Goal: Task Accomplishment & Management: Complete application form

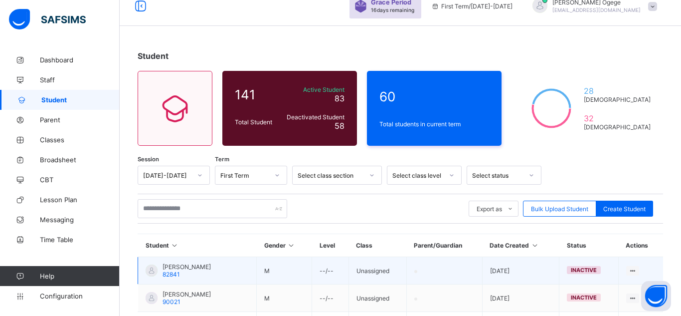
scroll to position [15, 0]
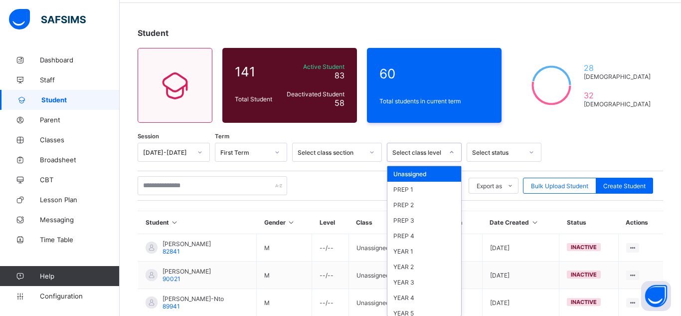
click at [451, 162] on div "option Unassigned focused, 1 of 10. 10 results available. Use Up and Down to ch…" at bounding box center [424, 152] width 75 height 19
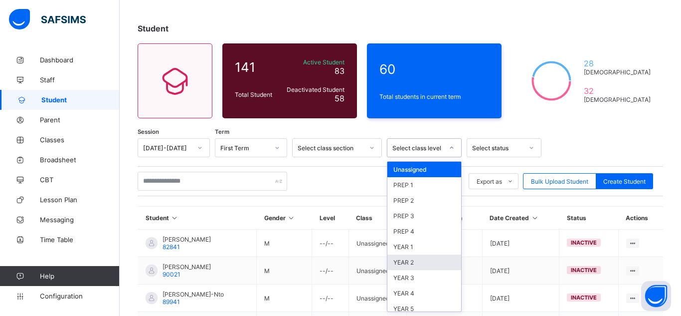
click at [399, 267] on div "YEAR 2" at bounding box center [424, 261] width 74 height 15
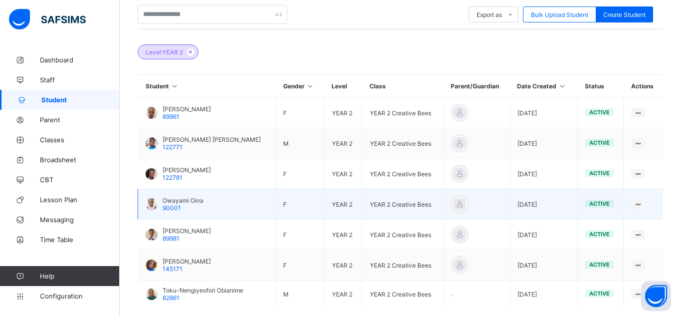
scroll to position [260, 0]
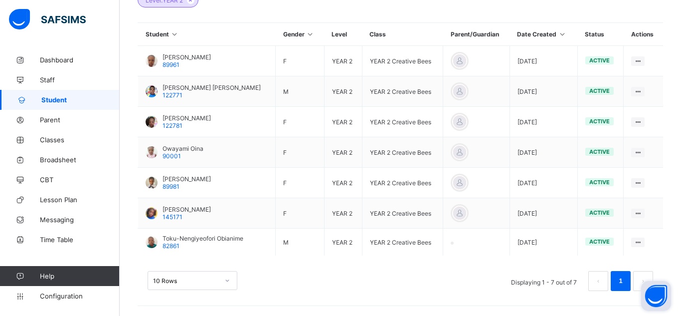
click at [642, 281] on button "Open asap" at bounding box center [656, 296] width 30 height 30
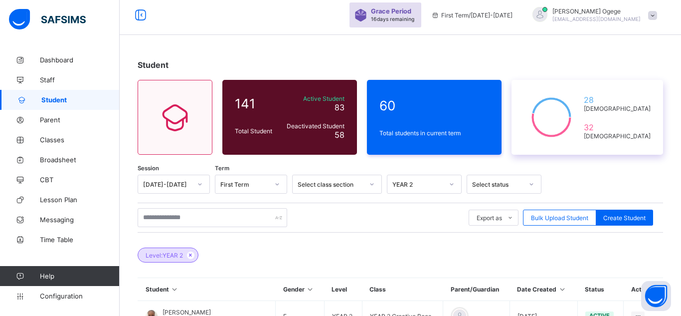
scroll to position [0, 0]
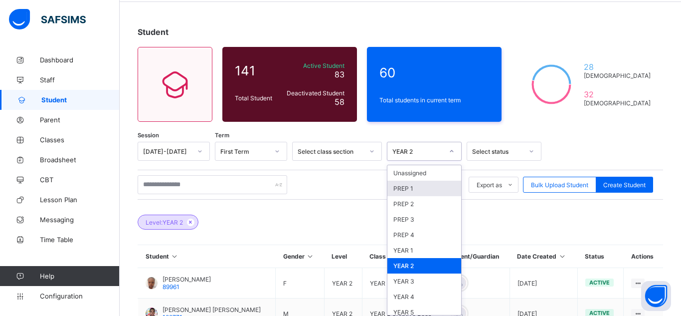
click at [450, 161] on div "option YEAR 2, selected. option PREP 1 focused, 2 of 10. 10 results available. …" at bounding box center [424, 151] width 75 height 19
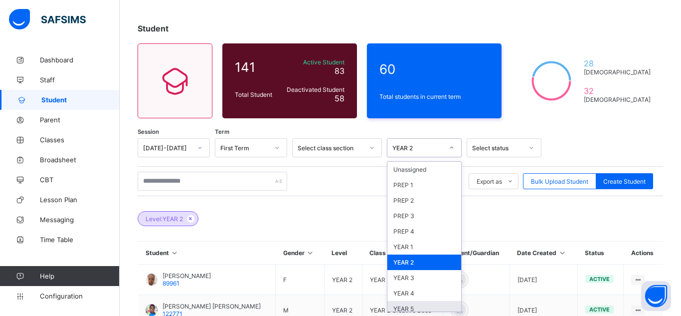
click at [412, 309] on div "YEAR 5" at bounding box center [424, 308] width 74 height 15
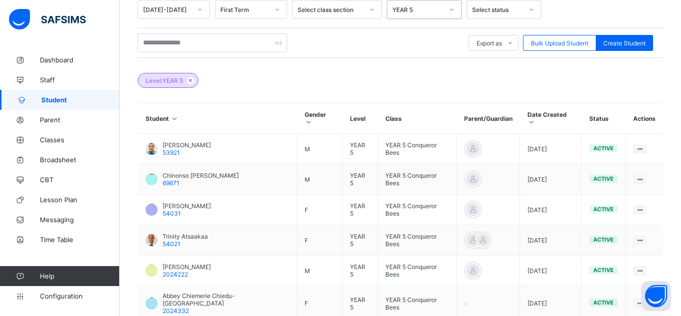
scroll to position [170, 0]
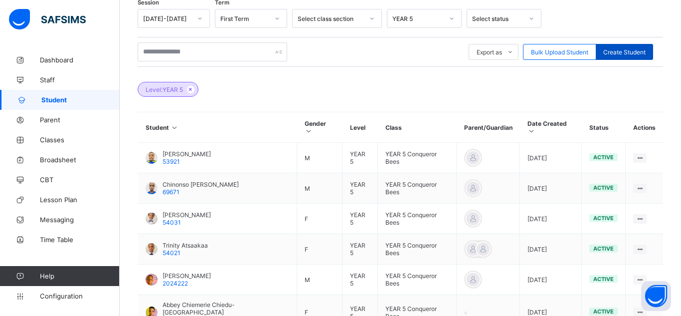
click at [628, 55] on span "Create Student" at bounding box center [624, 51] width 42 height 7
select select "**"
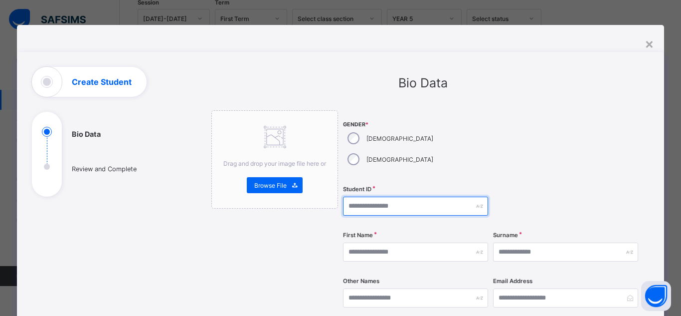
drag, startPoint x: 366, startPoint y: 181, endPoint x: 371, endPoint y: 177, distance: 5.7
click at [368, 196] on input "text" at bounding box center [415, 205] width 145 height 19
type input "******"
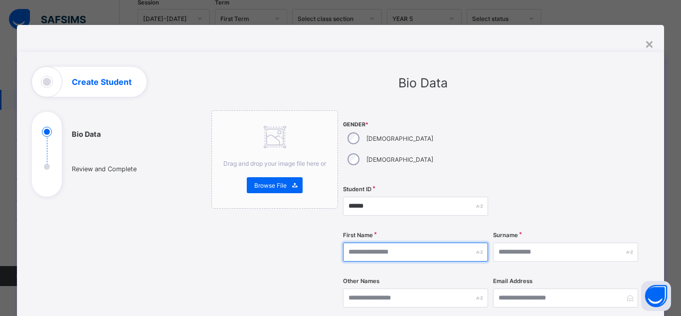
click at [407, 242] on input "text" at bounding box center [415, 251] width 145 height 19
type input "*****"
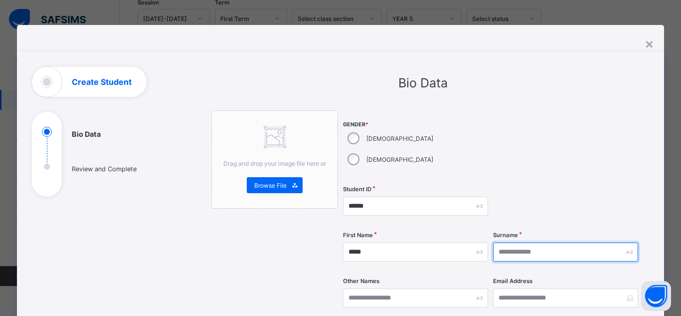
click at [528, 242] on input "text" at bounding box center [565, 251] width 145 height 19
type input "**********"
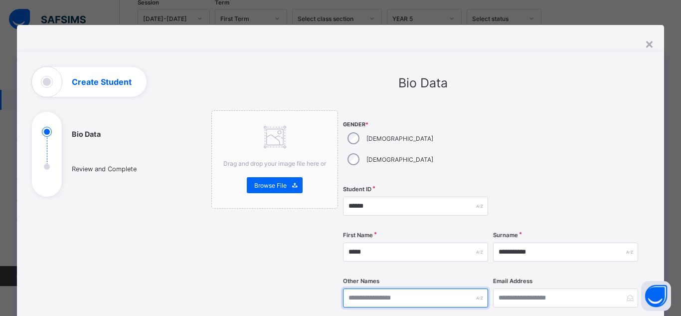
click at [385, 288] on input "text" at bounding box center [415, 297] width 145 height 19
type input "**********"
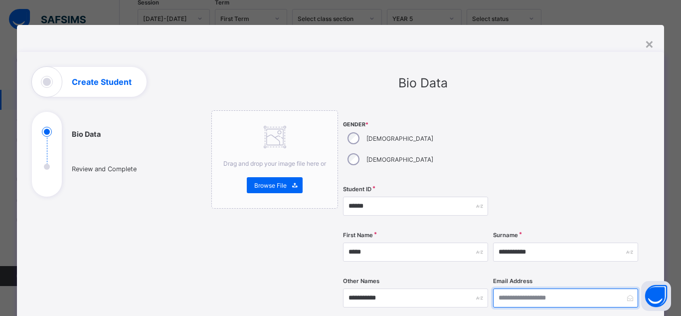
click at [561, 288] on input "email" at bounding box center [565, 297] width 145 height 19
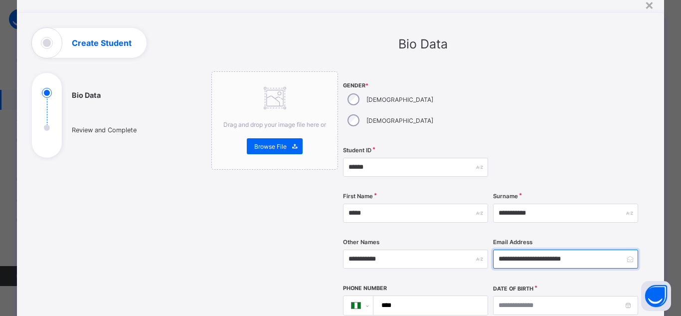
scroll to position [51, 0]
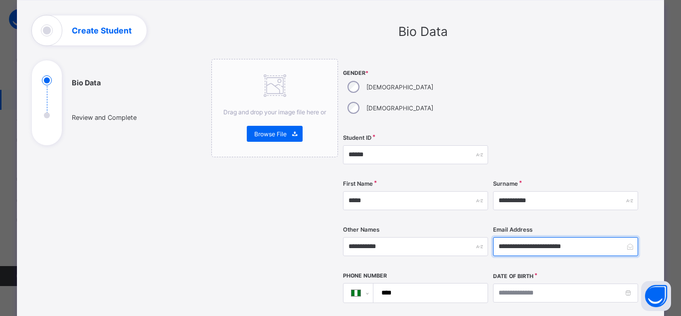
type input "**********"
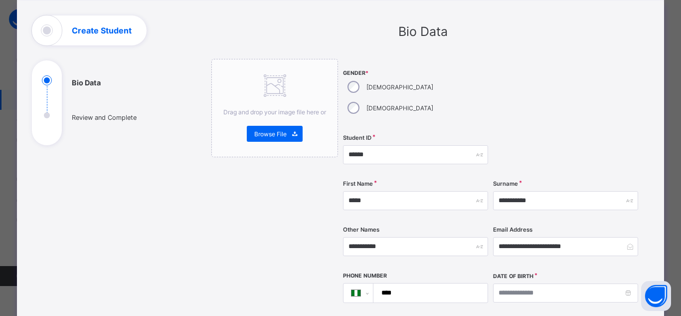
click at [439, 283] on input "****" at bounding box center [428, 292] width 106 height 19
type input "**********"
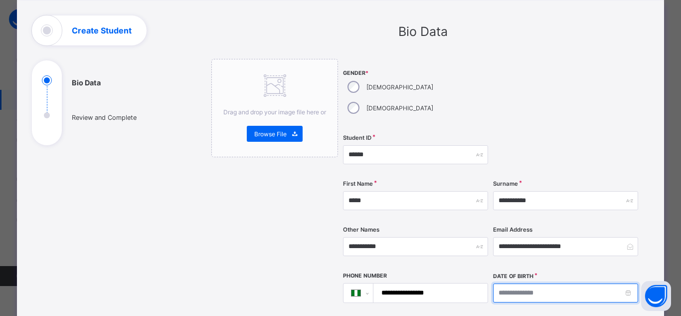
click at [528, 283] on input at bounding box center [565, 292] width 145 height 19
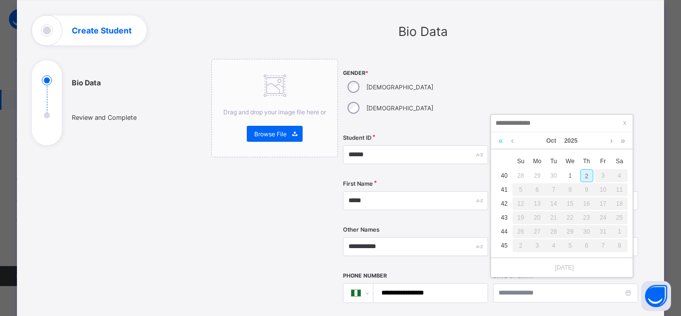
click at [501, 143] on link at bounding box center [500, 140] width 9 height 17
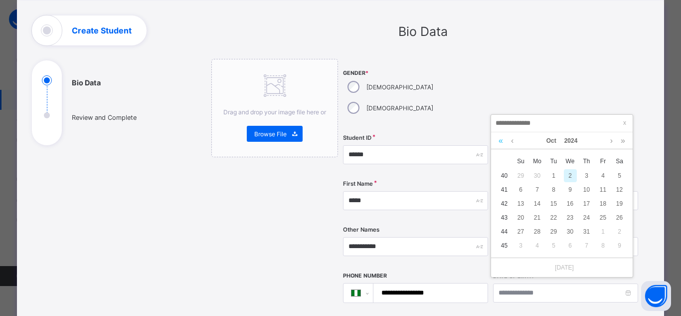
click at [501, 143] on link at bounding box center [500, 140] width 9 height 17
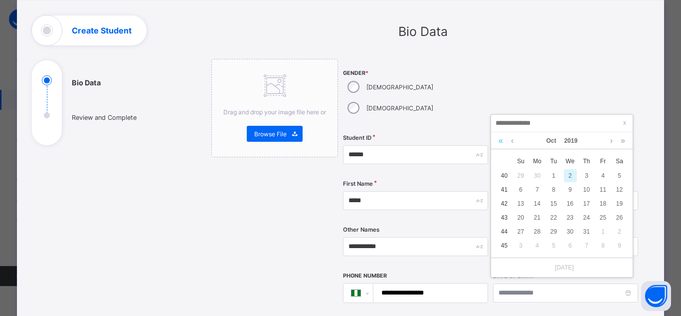
click at [501, 143] on link at bounding box center [500, 140] width 9 height 17
click at [510, 142] on link at bounding box center [511, 140] width 7 height 17
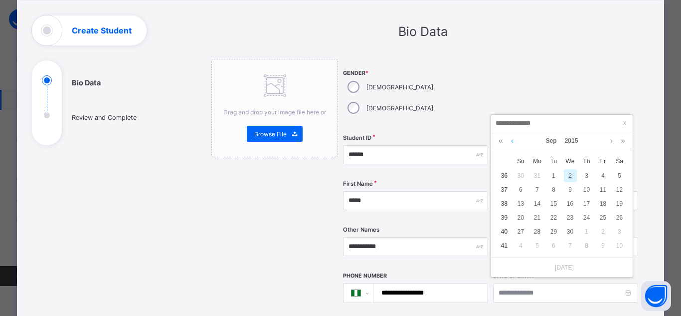
click at [510, 142] on link at bounding box center [511, 140] width 7 height 17
click at [555, 216] on div "21" at bounding box center [553, 217] width 13 height 13
type input "**********"
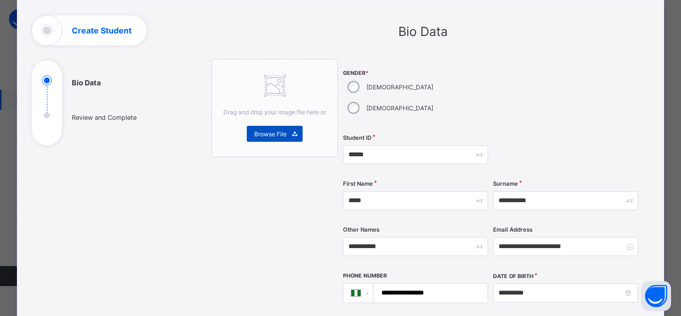
click at [275, 133] on span "Browse File" at bounding box center [270, 133] width 32 height 7
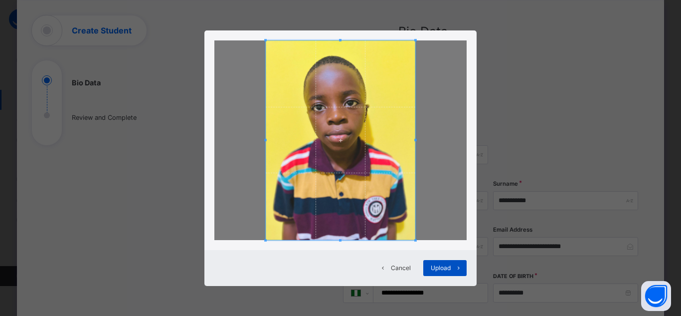
click at [451, 273] on span at bounding box center [459, 268] width 16 height 16
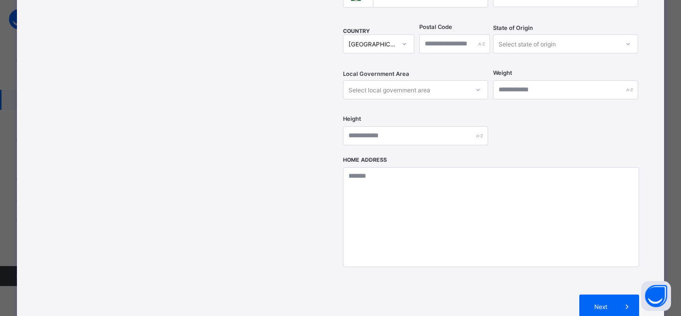
scroll to position [359, 0]
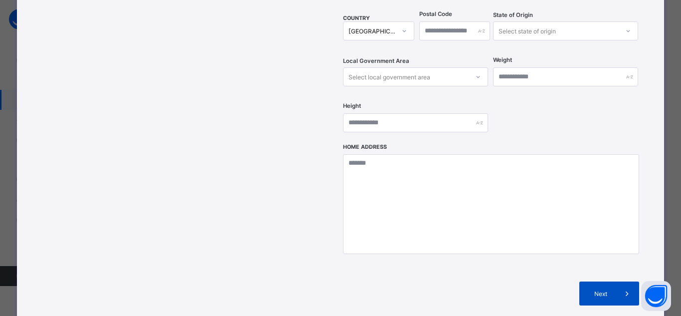
click at [593, 290] on span "Next" at bounding box center [601, 293] width 28 height 7
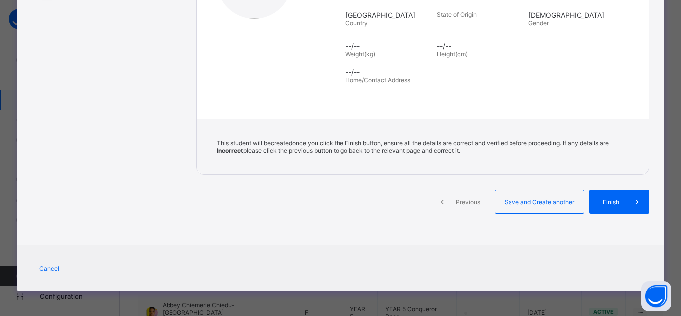
scroll to position [199, 0]
click at [610, 207] on div "Finish" at bounding box center [619, 201] width 60 height 24
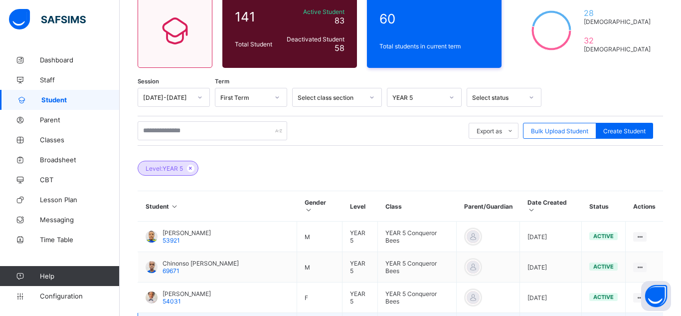
scroll to position [0, 0]
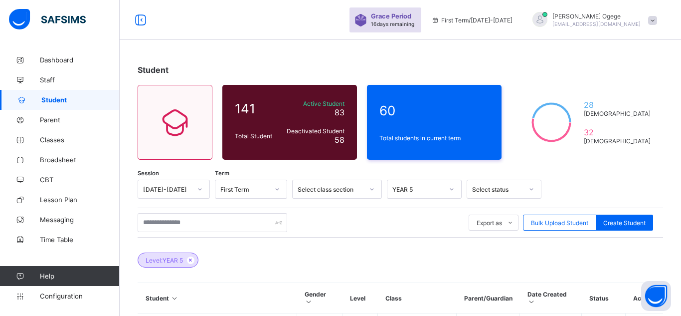
click at [655, 22] on span at bounding box center [652, 20] width 9 height 9
click at [605, 170] on div "Student 141 Total Student Active Student 83 Deactivated Student 58 60 Total stu…" at bounding box center [400, 305] width 561 height 510
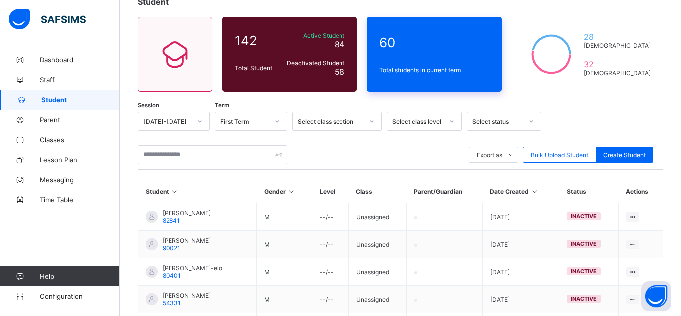
scroll to position [40, 0]
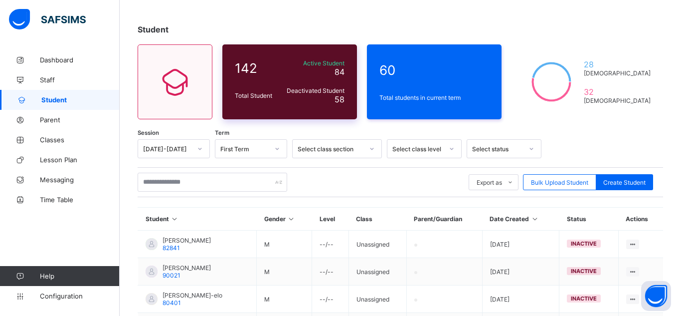
click at [333, 66] on span "Active Student" at bounding box center [314, 62] width 61 height 7
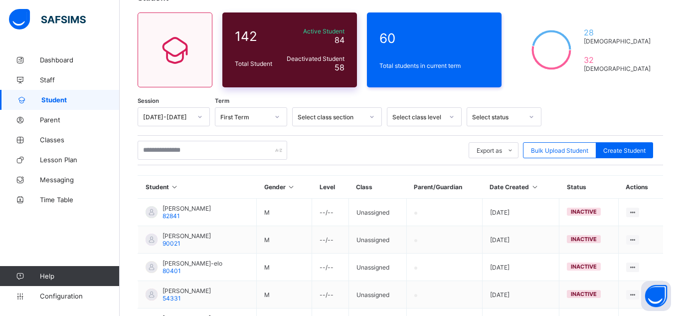
scroll to position [66, 0]
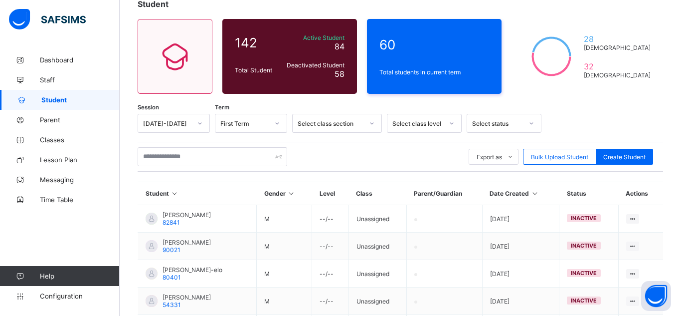
click at [447, 125] on div at bounding box center [451, 123] width 17 height 16
click at [449, 125] on icon at bounding box center [452, 123] width 6 height 10
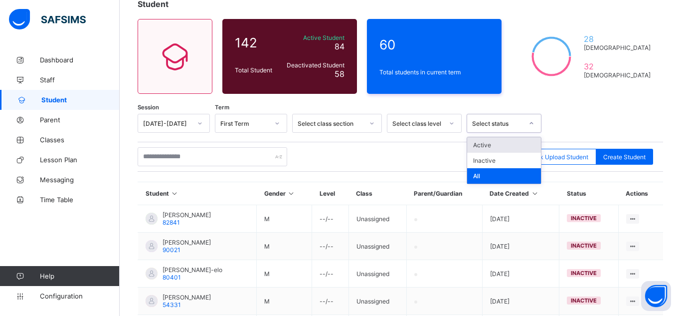
click at [526, 122] on div at bounding box center [531, 123] width 17 height 16
click at [502, 159] on div "Inactive" at bounding box center [504, 160] width 74 height 15
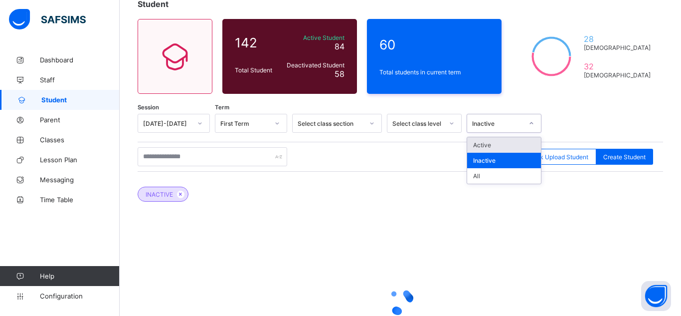
click at [531, 125] on icon at bounding box center [531, 123] width 6 height 10
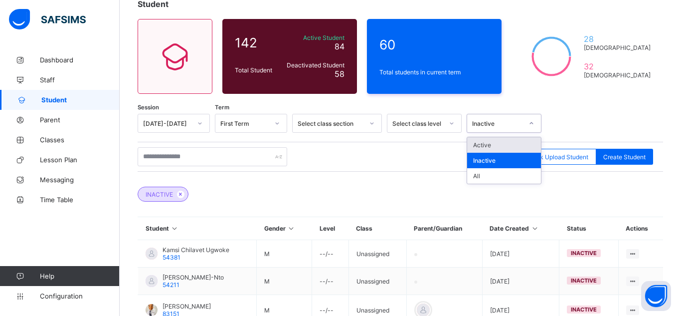
click at [513, 143] on div "Active" at bounding box center [504, 144] width 74 height 15
click at [513, 143] on div "Export as Pdf Report Excel Report Excel Report (LMS) Bulk Upload Student Create…" at bounding box center [400, 157] width 525 height 30
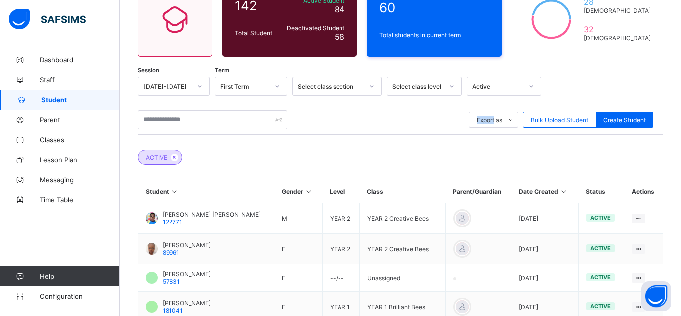
scroll to position [68, 0]
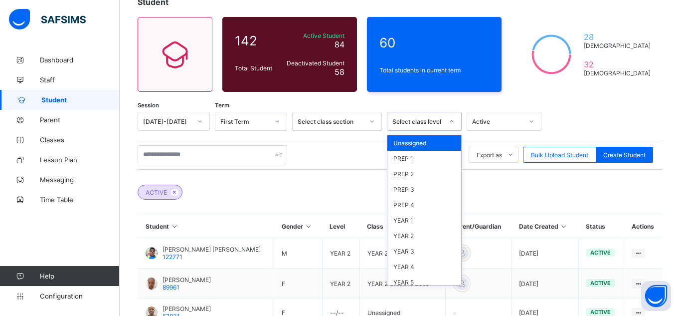
click at [445, 123] on div at bounding box center [451, 121] width 17 height 16
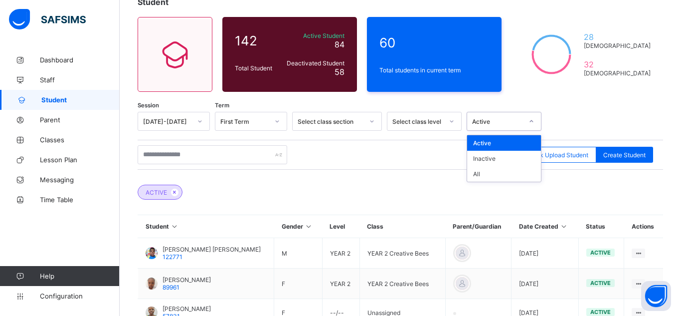
click at [504, 122] on div "Active" at bounding box center [497, 121] width 51 height 7
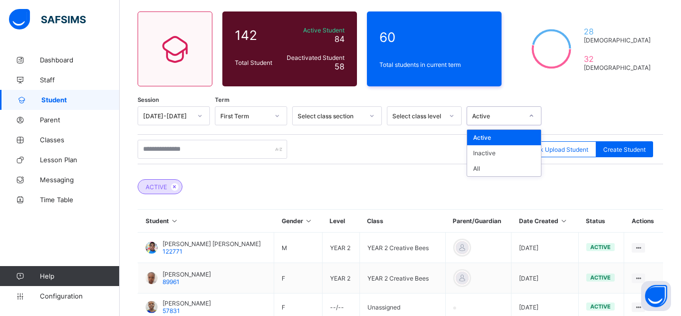
scroll to position [78, 0]
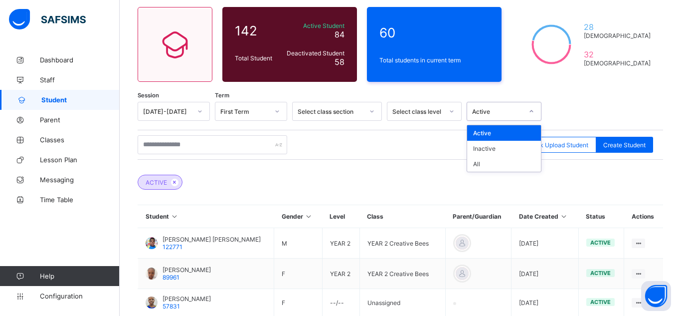
click at [360, 169] on div "ACTIVE" at bounding box center [400, 177] width 525 height 35
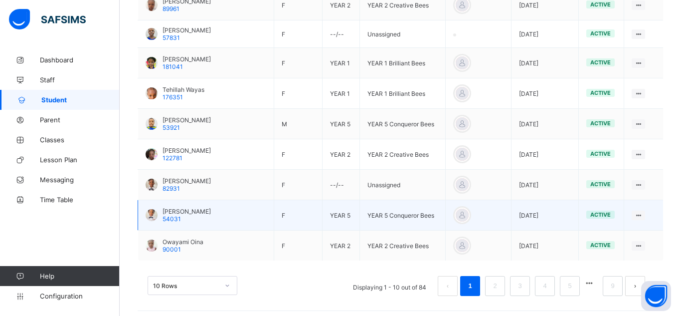
scroll to position [351, 0]
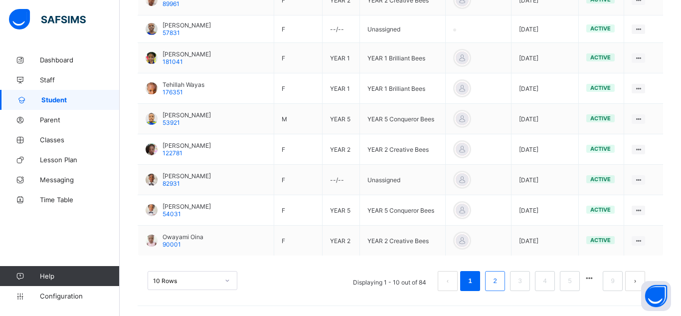
click at [503, 279] on li "2" at bounding box center [495, 281] width 20 height 20
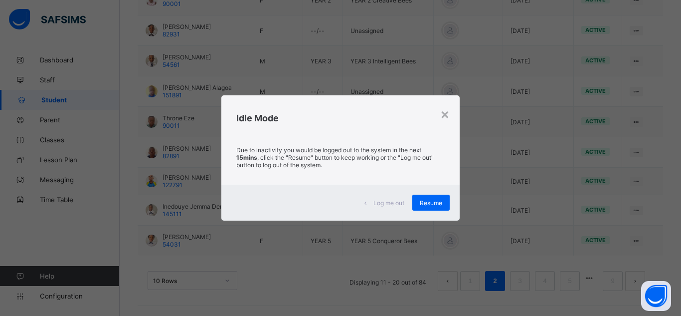
drag, startPoint x: 625, startPoint y: 59, endPoint x: 619, endPoint y: 55, distance: 6.5
click at [622, 58] on div "× Idle Mode Due to inactivity you would be logged out to the system in the next…" at bounding box center [340, 158] width 681 height 316
click at [420, 202] on span "Resume" at bounding box center [431, 202] width 22 height 7
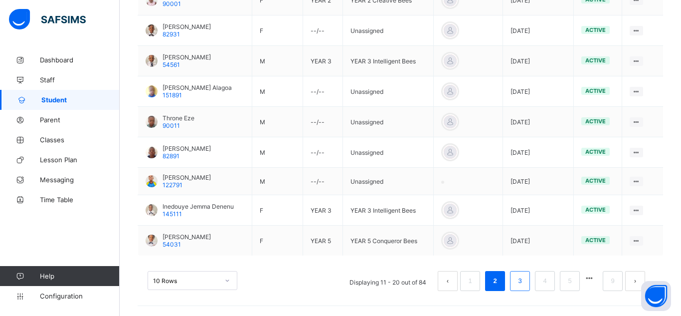
click at [525, 283] on li "3" at bounding box center [520, 281] width 20 height 20
